Goal: Book appointment/travel/reservation

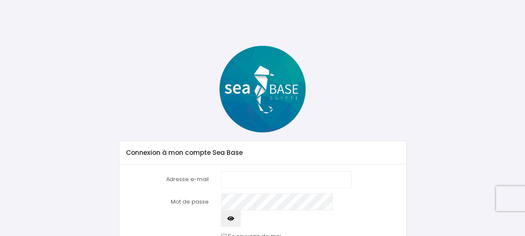
type input "c"
type input "[EMAIL_ADDRESS][DOMAIN_NAME]"
click at [227, 234] on input "Se souvenir de moi" at bounding box center [223, 236] width 5 height 5
checkbox input "true"
click at [234, 218] on icon "button" at bounding box center [230, 218] width 7 height 0
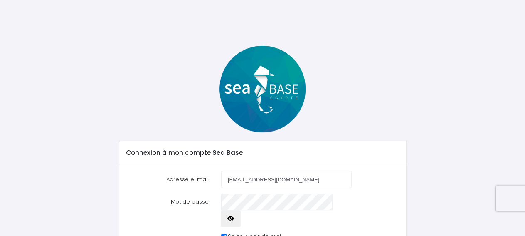
scroll to position [45, 0]
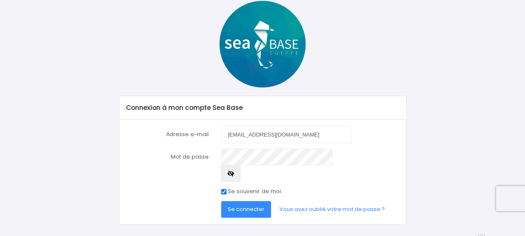
click at [258, 205] on span "Se connecter" at bounding box center [246, 209] width 37 height 8
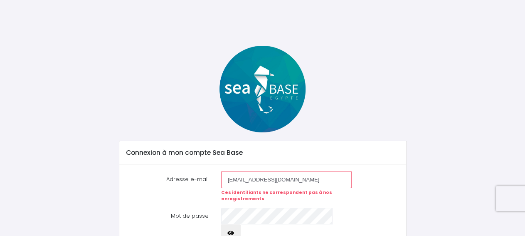
click at [448, 130] on div "Connexion à mon compte Sea Base Adresse e-mail labcharlotte@yahoo.fr Ces identi…" at bounding box center [262, 165] width 450 height 238
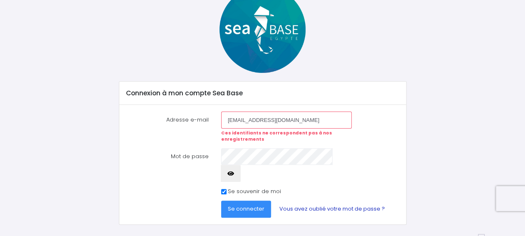
click at [301, 200] on link "Vous avez oublié votre mot de passe ?" at bounding box center [332, 208] width 119 height 17
click at [234, 173] on icon "button" at bounding box center [230, 173] width 7 height 0
click at [252, 205] on span "Se connecter" at bounding box center [246, 209] width 37 height 8
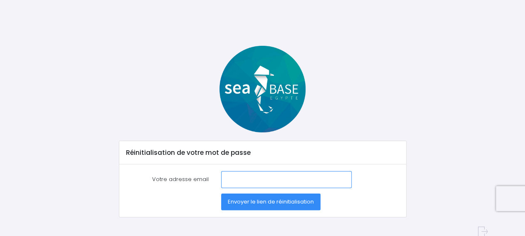
click at [279, 174] on input "Votre adresse email" at bounding box center [286, 179] width 131 height 17
type input "L"
type input "labcharlotte@yahoo.fr"
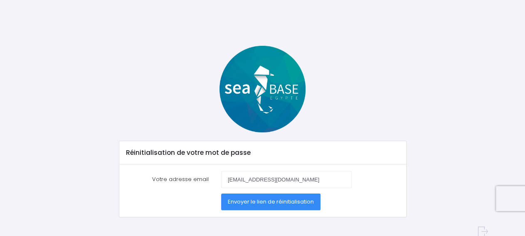
click at [297, 206] on button "Envoyer le lien de réinitialisation" at bounding box center [270, 201] width 99 height 17
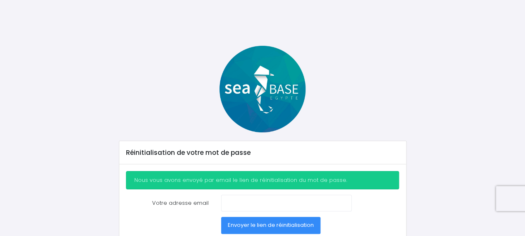
scroll to position [33, 0]
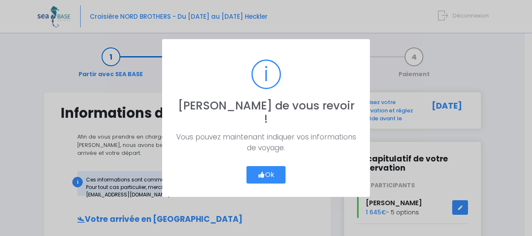
click at [276, 166] on button "Ok" at bounding box center [266, 174] width 39 height 17
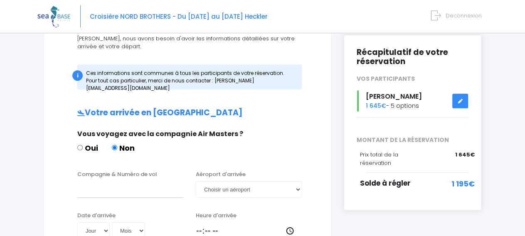
scroll to position [124, 0]
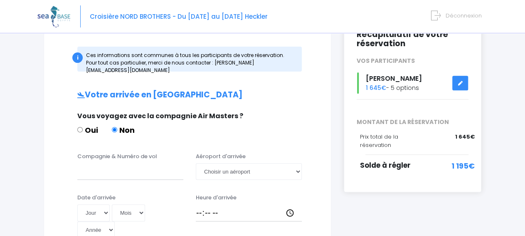
click at [460, 87] on link at bounding box center [460, 83] width 16 height 15
click at [463, 79] on link at bounding box center [460, 83] width 16 height 15
click at [461, 83] on icon at bounding box center [460, 83] width 6 height 0
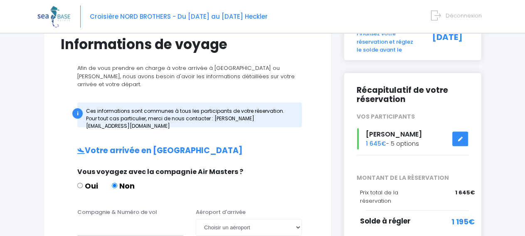
scroll to position [47, 0]
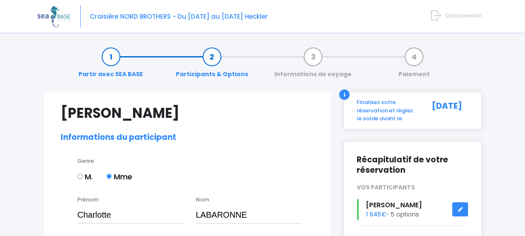
select select "N2"
select select "S"
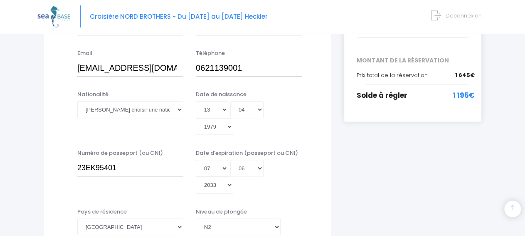
drag, startPoint x: 524, startPoint y: 67, endPoint x: 526, endPoint y: 51, distance: 15.5
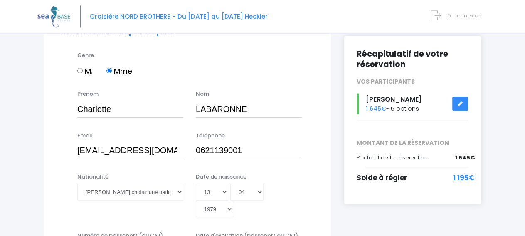
scroll to position [107, 0]
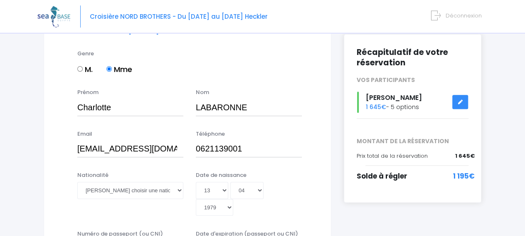
click at [461, 106] on link at bounding box center [460, 102] width 16 height 15
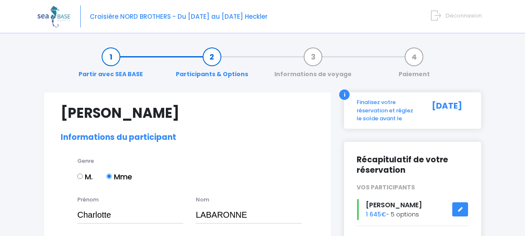
select select "N2"
select select "S"
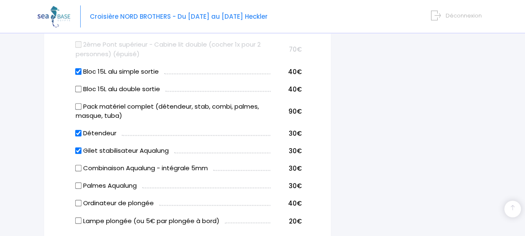
scroll to position [582, 0]
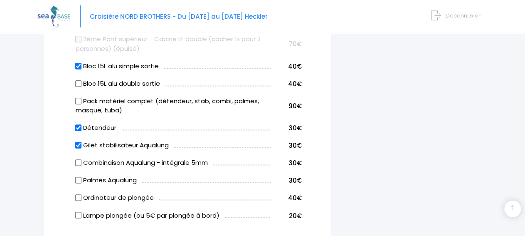
click at [78, 160] on input "Combinaison Aqualung - intégrale 5mm" at bounding box center [78, 163] width 7 height 7
click at [370, 117] on div "i Finalisez votre réservation et réglez le solde avant le 19/08/2025 Récapitula…" at bounding box center [413, 137] width 150 height 1255
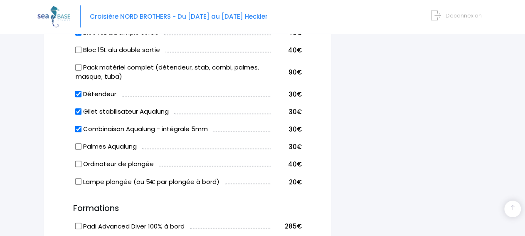
click at [77, 126] on input "Combinaison Aqualung - intégrale 5mm" at bounding box center [78, 129] width 7 height 7
checkbox input "false"
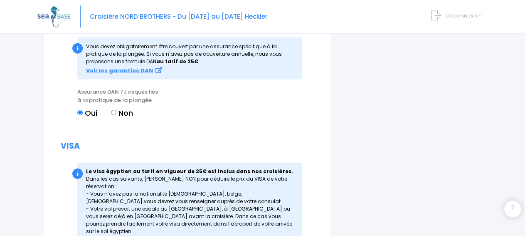
scroll to position [1119, 0]
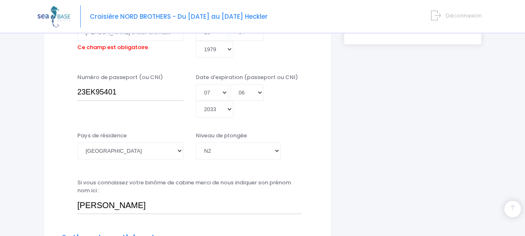
scroll to position [205, 0]
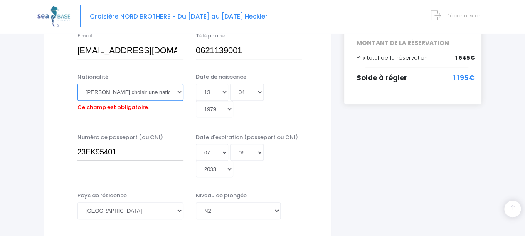
click at [77, 84] on select "Veuillez choisir une nationalité Afghane Albanaise Algerienne Allemande America…" at bounding box center [130, 92] width 106 height 17
select select "Française"
click option "Française" at bounding box center [0, 0] width 0 height 0
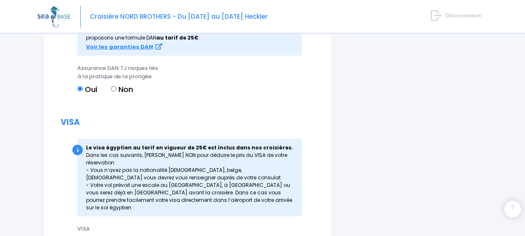
scroll to position [1145, 0]
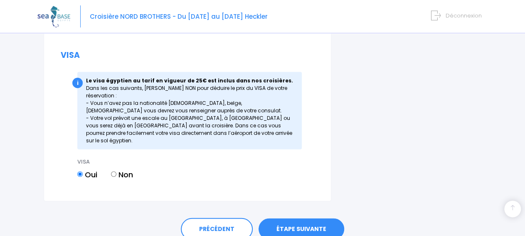
click at [310, 218] on link "ÉTAPE SUIVANTE" at bounding box center [302, 229] width 86 height 22
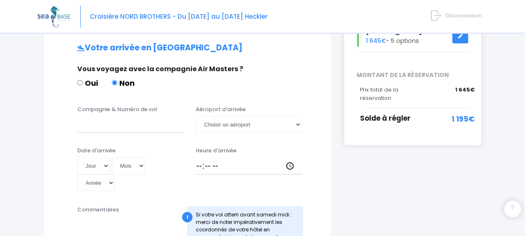
scroll to position [195, 0]
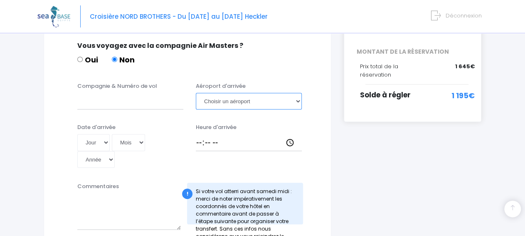
click at [196, 93] on select "Choisir un aéroport [GEOGRAPHIC_DATA][PERSON_NAME]" at bounding box center [249, 101] width 106 height 17
select select "[PERSON_NAME]"
click option "[PERSON_NAME]" at bounding box center [0, 0] width 0 height 0
click at [122, 93] on input "Compagnie & Numéro de vol" at bounding box center [130, 101] width 106 height 17
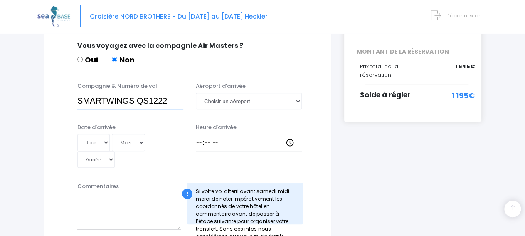
type input "SMARTWINGS QS1222"
click at [77, 134] on select "Jour 01 02 03 04 05 06 07 08 09 10 11 12 13 14 15 16 17 18 19 20 21 22 23 24 25…" at bounding box center [93, 142] width 32 height 17
select select "17"
click option "17" at bounding box center [0, 0] width 0 height 0
click at [112, 134] on select "Mois 01 02 03 04 05 06 07 08 09 10 11 12" at bounding box center [128, 142] width 33 height 17
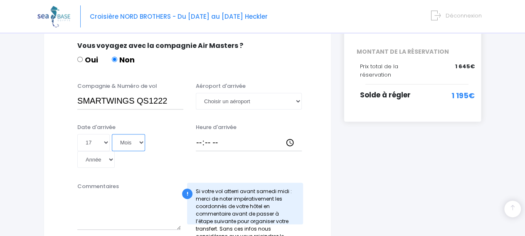
select select "10"
click option "10" at bounding box center [0, 0] width 0 height 0
click at [77, 151] on select "Année 2045 2044 2043 2042 2041 2040 2039 2038 2037 2036 2035 2034 2033 2032 203…" at bounding box center [95, 159] width 37 height 17
select select "2025"
click option "2025" at bounding box center [0, 0] width 0 height 0
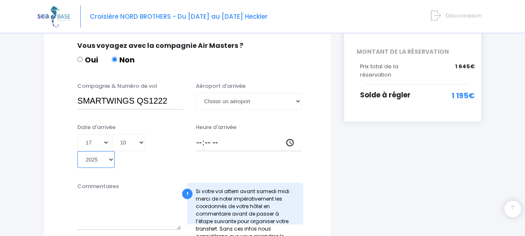
type input "[DATE]"
click at [199, 135] on input "Heure d'arrivée" at bounding box center [249, 142] width 106 height 17
type input "06:40"
click at [169, 198] on textarea "Commentaires" at bounding box center [129, 211] width 104 height 37
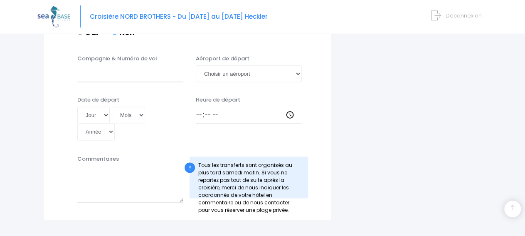
scroll to position [511, 0]
click at [126, 165] on textarea "Commentaires" at bounding box center [130, 183] width 106 height 37
type textarea "R"
type textarea "N"
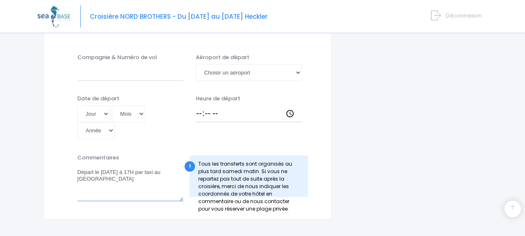
type textarea "Départ le vendredi 24/10/25 à 17H par taxi au Looxor"
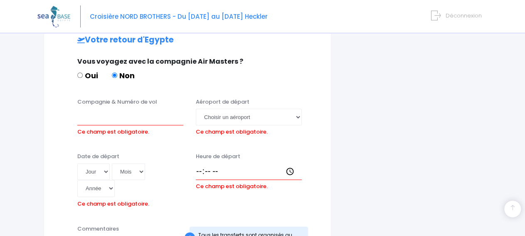
scroll to position [467, 0]
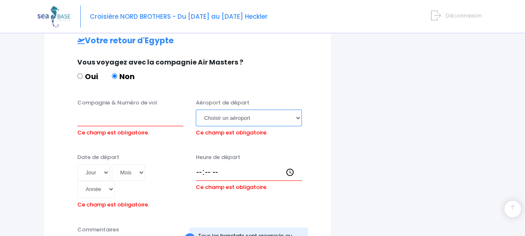
click at [196, 109] on select "Choisir un aéroport Hurghada Marsa Alam" at bounding box center [249, 117] width 106 height 17
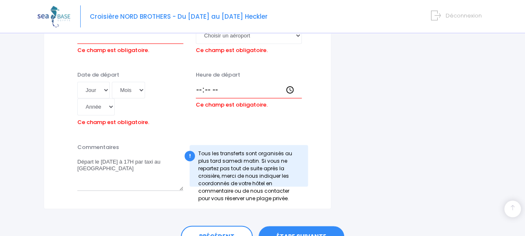
scroll to position [551, 0]
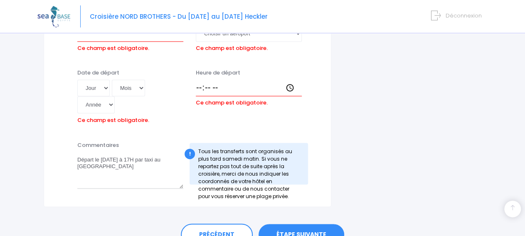
click at [297, 224] on link "ÉTAPE SUIVANTE" at bounding box center [302, 235] width 86 height 22
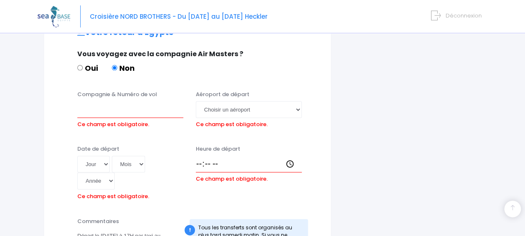
scroll to position [467, 0]
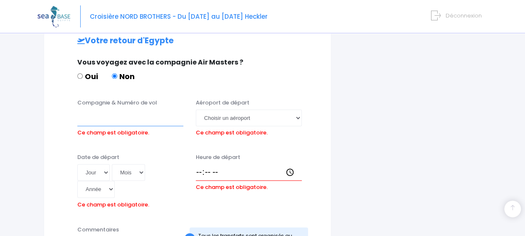
click at [122, 109] on input "Compagnie & Numéro de vol" at bounding box center [130, 117] width 106 height 17
type input "Egyptair"
click at [196, 109] on select "Choisir un aéroport Hurghada Marsa Alam" at bounding box center [249, 117] width 106 height 17
select select "Hurghada"
click option "Hurghada" at bounding box center [0, 0] width 0 height 0
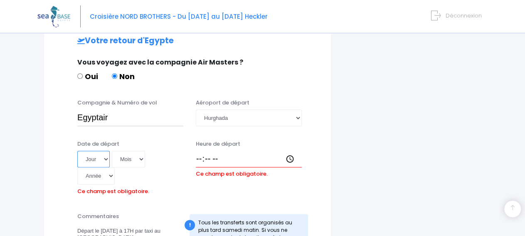
click at [77, 151] on select "Jour 01 02 03 04 05 06 07 08 09 10 11 12 13 14 15 16 17 18 19 20 21 22 23 24 25…" at bounding box center [93, 159] width 32 height 17
select select "27"
click option "27" at bounding box center [0, 0] width 0 height 0
click at [112, 151] on select "Mois 01 02 03 04 05 06 07 08 09 10 11 12" at bounding box center [128, 159] width 33 height 17
select select "10"
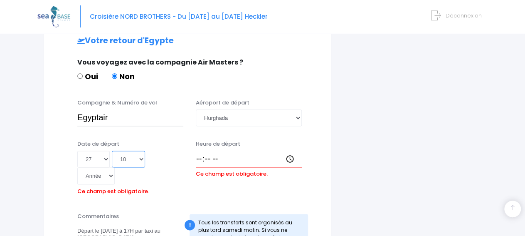
click option "10" at bounding box center [0, 0] width 0 height 0
click at [77, 167] on select "Année 2045 2044 2043 2042 2041 2040 2039 2038 2037 2036 2035 2034 2033 2032 203…" at bounding box center [95, 175] width 37 height 17
select select "2025"
click option "2025" at bounding box center [0, 0] width 0 height 0
type input "2025-10-27"
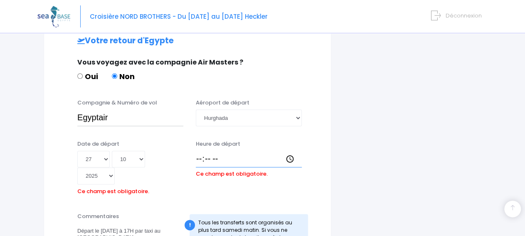
click at [200, 151] on input "Heure de départ" at bounding box center [249, 159] width 106 height 17
type input "06:00"
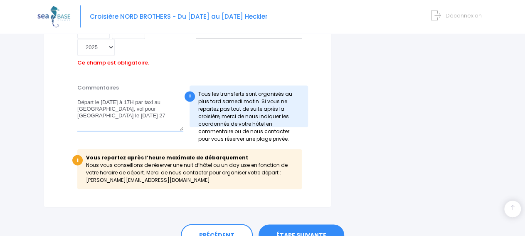
type textarea "Départ le vendredi 24/10/25 à 17H par taxi au Looxor, vol pour Paris le lundi 27"
click at [302, 224] on link "ÉTAPE SUIVANTE" at bounding box center [302, 235] width 86 height 22
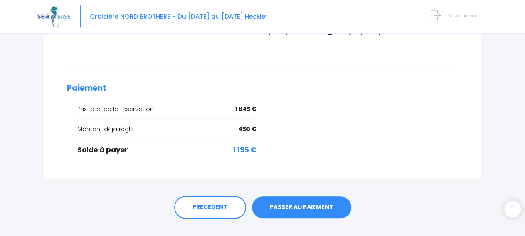
scroll to position [378, 0]
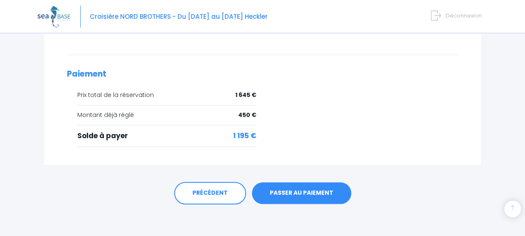
click at [325, 198] on link "PASSER AU PAIEMENT" at bounding box center [301, 193] width 99 height 22
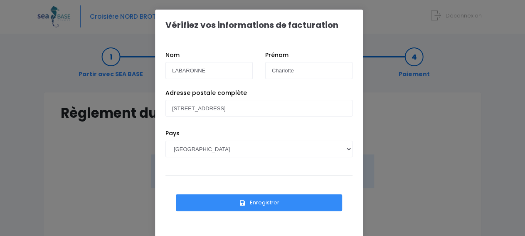
click at [309, 198] on button "Enregistrer" at bounding box center [259, 202] width 166 height 17
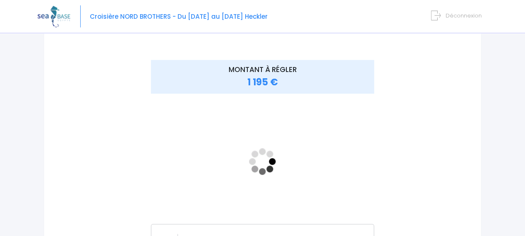
scroll to position [94, 0]
